Goal: Book appointment/travel/reservation

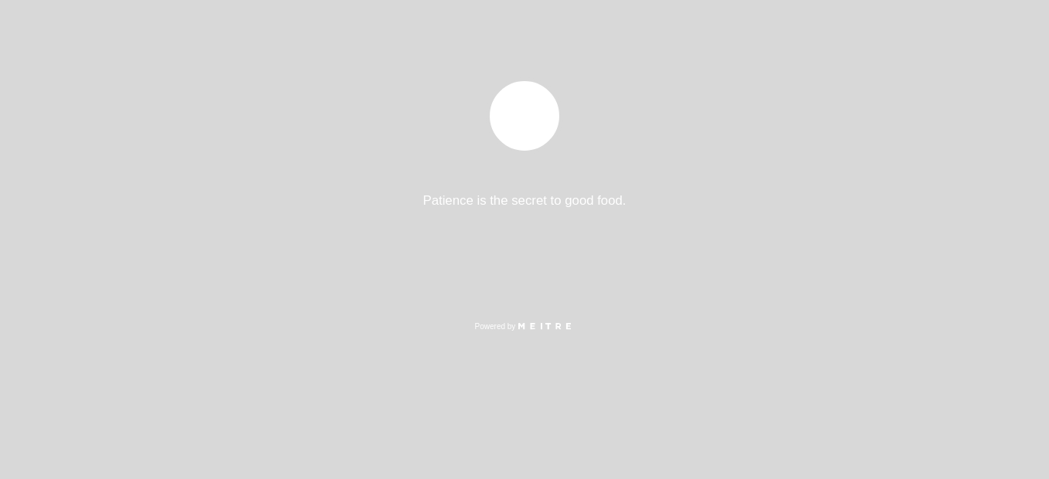
select select "pt"
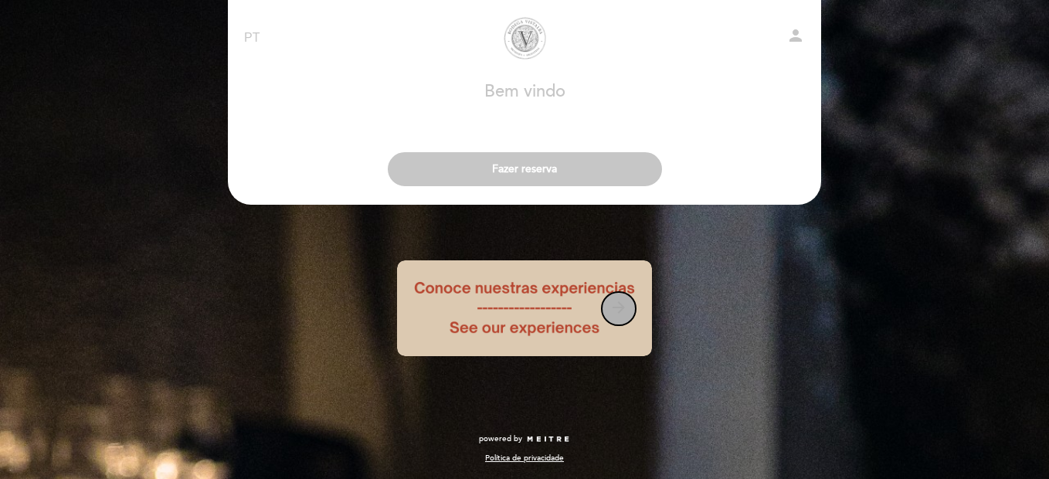
click at [627, 310] on icon "arrow_forward" at bounding box center [619, 307] width 19 height 19
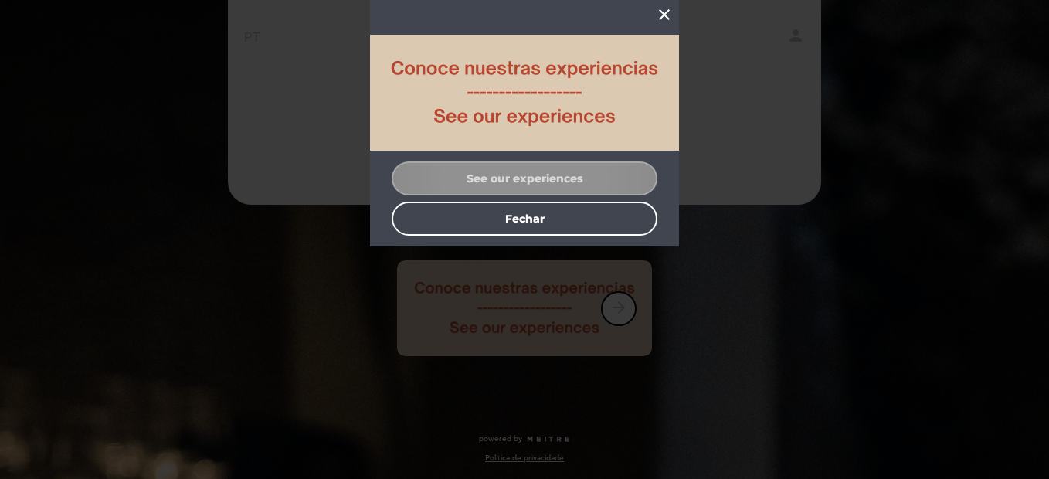
click at [546, 182] on button "See our experiences" at bounding box center [525, 178] width 266 height 34
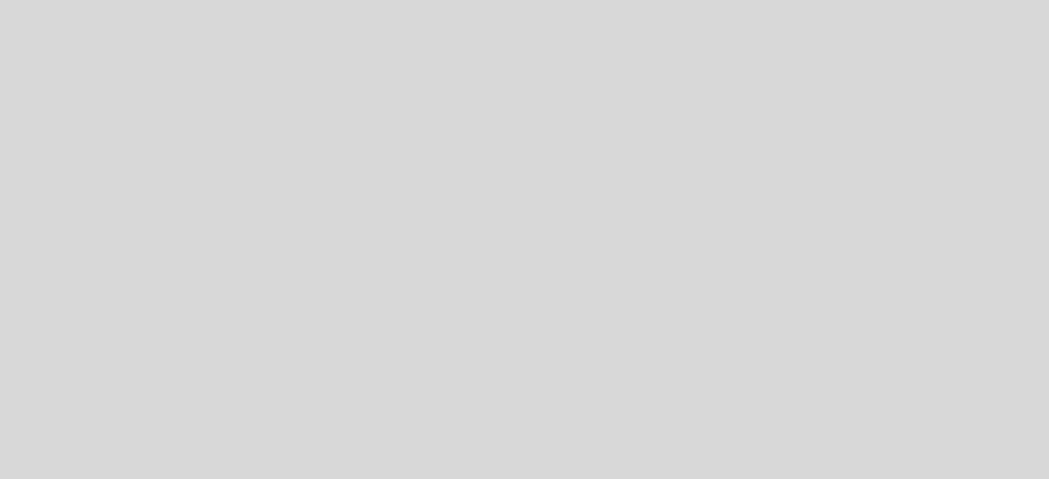
select select "pt"
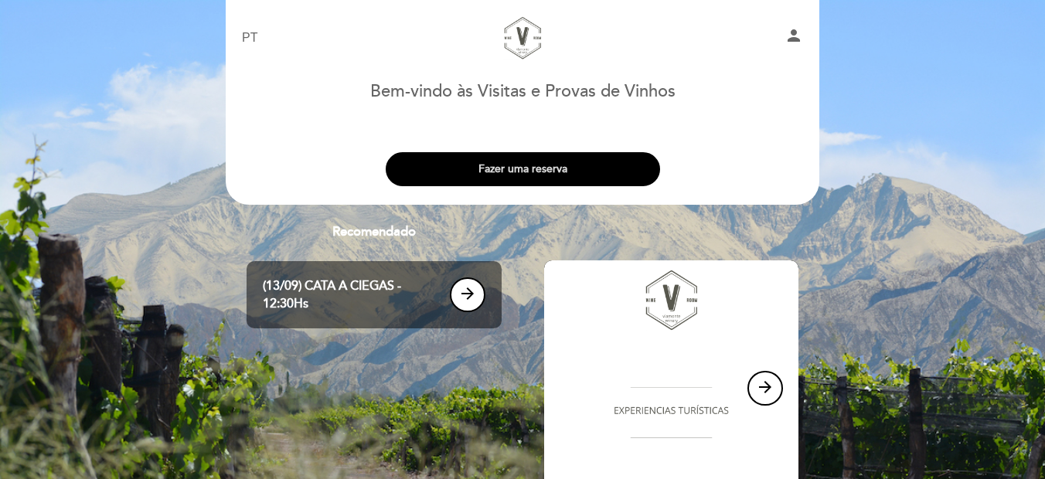
click at [540, 172] on button "Fazer uma reserva" at bounding box center [523, 169] width 274 height 34
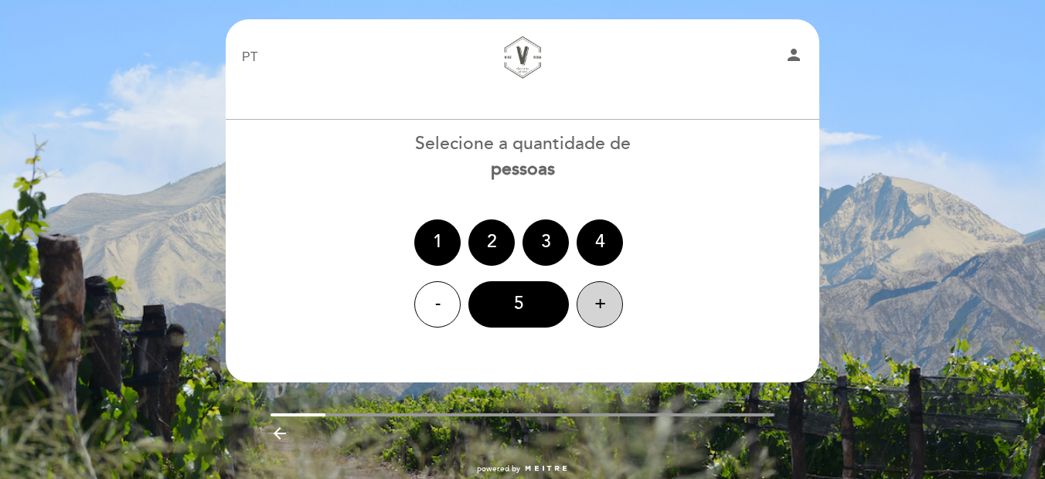
click at [603, 298] on div "+" at bounding box center [599, 304] width 46 height 46
click at [602, 298] on div "+" at bounding box center [599, 304] width 46 height 46
click at [600, 297] on div "+" at bounding box center [599, 304] width 46 height 46
click at [600, 296] on div "+" at bounding box center [599, 304] width 46 height 46
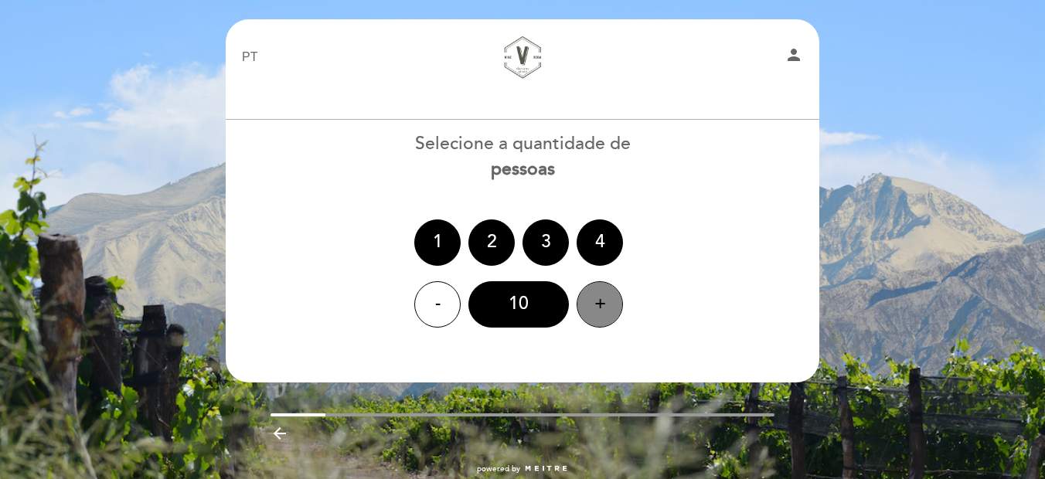
click at [600, 296] on div "+" at bounding box center [599, 304] width 46 height 46
click at [599, 294] on div "+" at bounding box center [599, 304] width 46 height 46
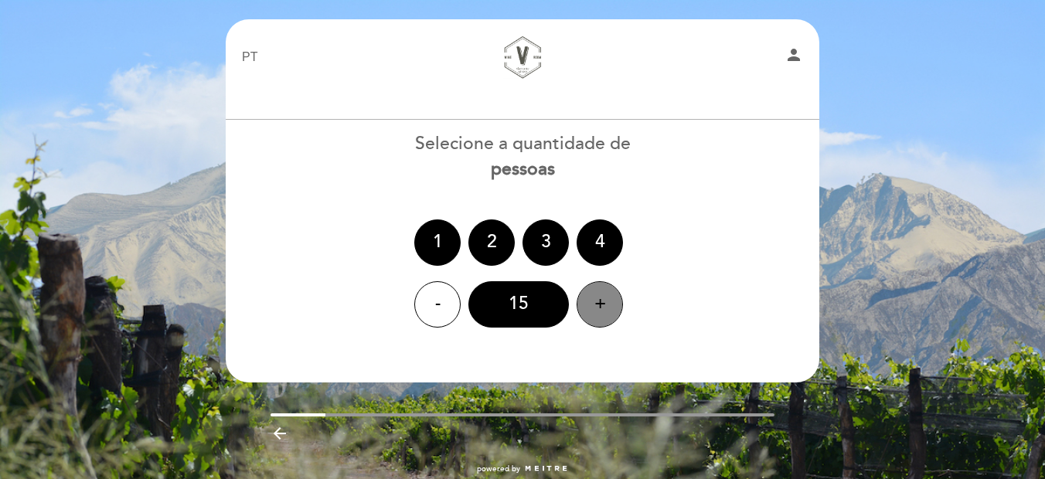
click at [599, 294] on div "+" at bounding box center [599, 304] width 46 height 46
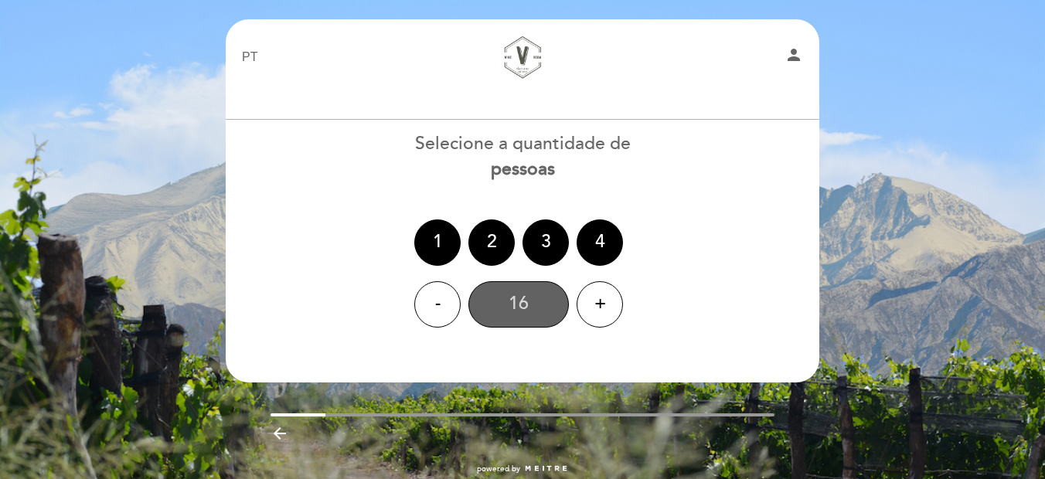
click at [539, 297] on div "16" at bounding box center [518, 304] width 100 height 46
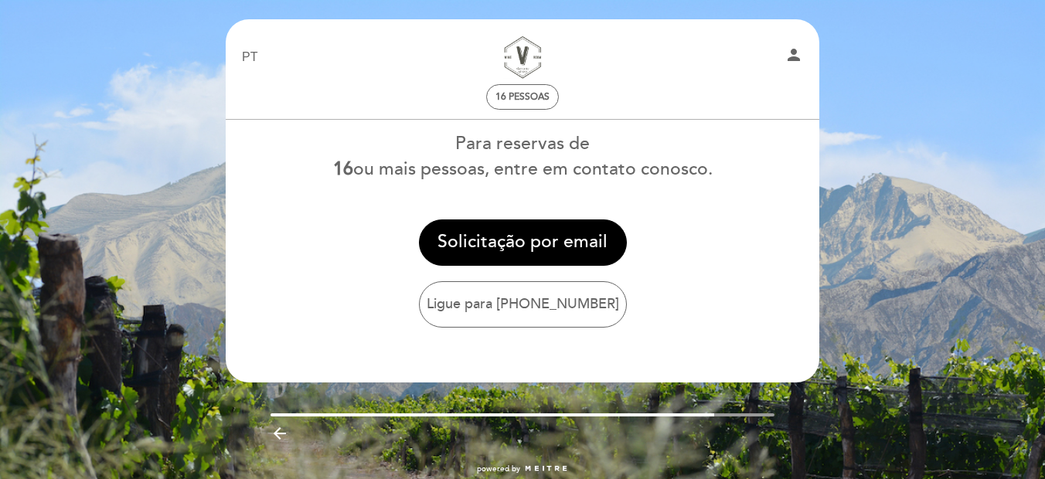
drag, startPoint x: 171, startPoint y: 61, endPoint x: 158, endPoint y: 62, distance: 12.4
click at [169, 62] on div "EN ES PT Visitas y Cata de Vinos person 16 pessoas Bem-vindo às Visitas e Prova…" at bounding box center [522, 254] width 1045 height 508
